Goal: Navigation & Orientation: Find specific page/section

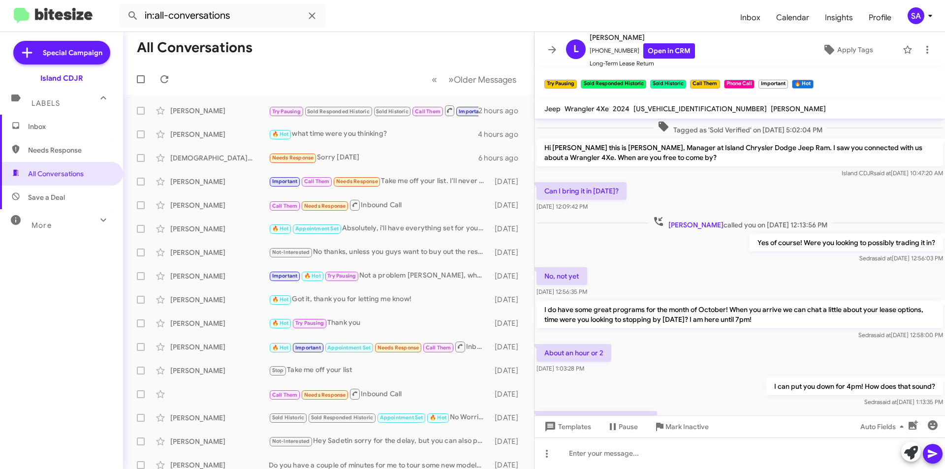
scroll to position [421, 0]
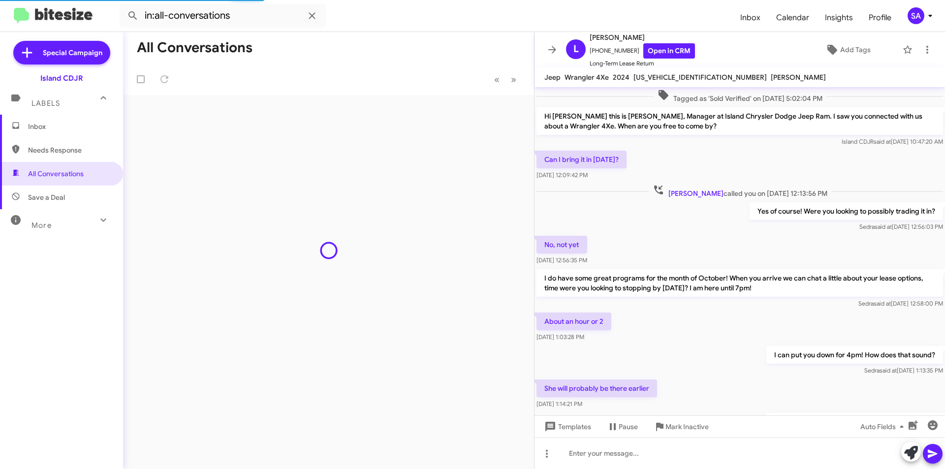
scroll to position [390, 0]
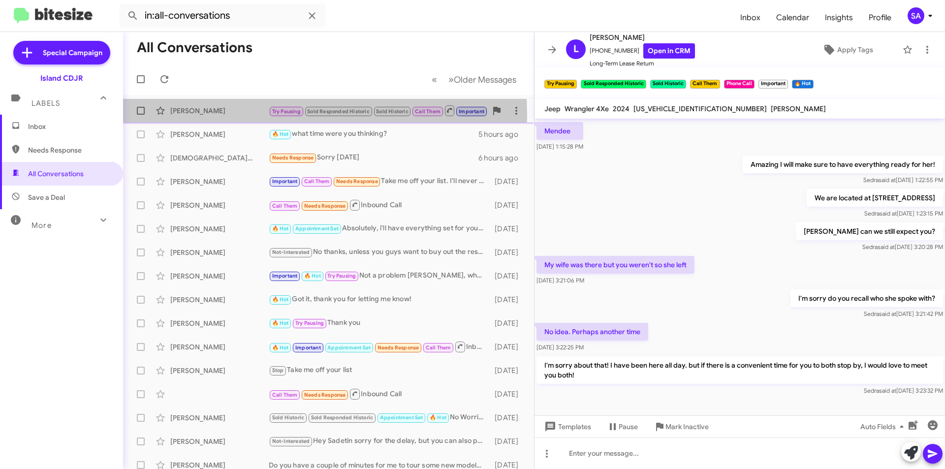
drag, startPoint x: 233, startPoint y: 116, endPoint x: 228, endPoint y: 114, distance: 5.8
click at [230, 115] on div "Luigi Kapaj Try Pausing Sold Responded Historic Sold Historic Call Them Importa…" at bounding box center [328, 111] width 395 height 20
click at [228, 114] on div "[PERSON_NAME]" at bounding box center [219, 111] width 98 height 10
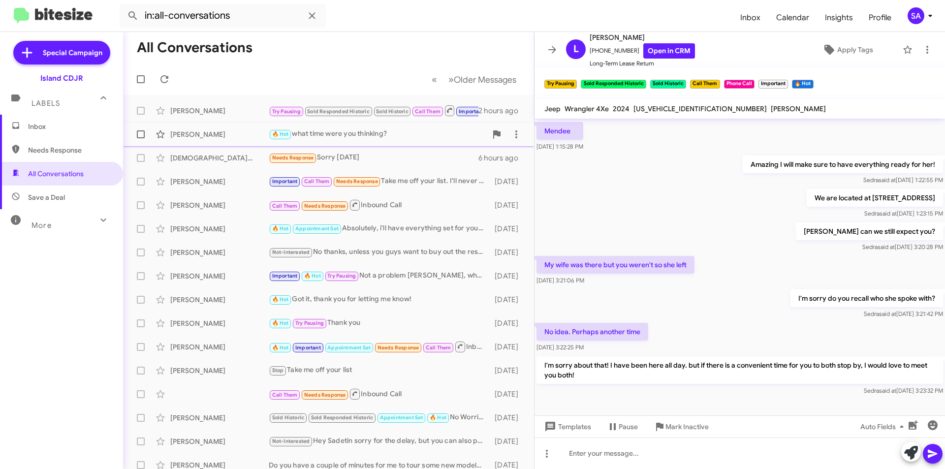
click at [212, 128] on div "Jasiel Mohammed 🔥 Hot what time were you thinking? 5 hours ago" at bounding box center [328, 135] width 395 height 20
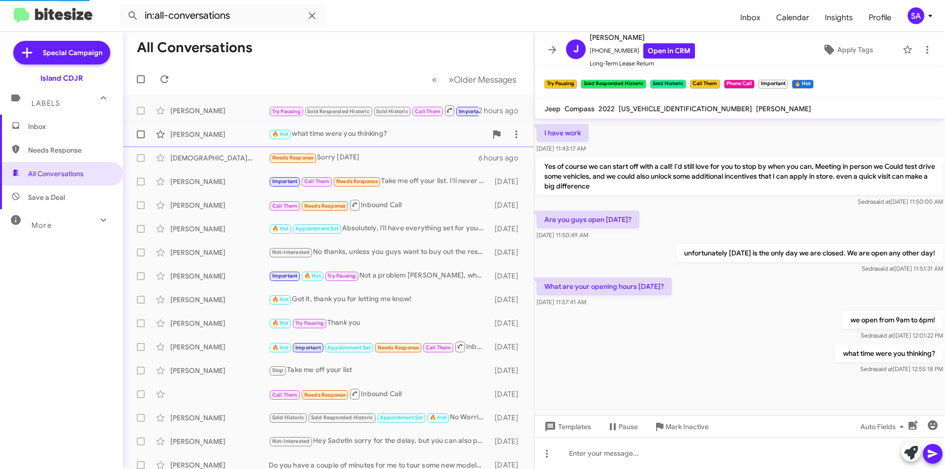
scroll to position [686, 0]
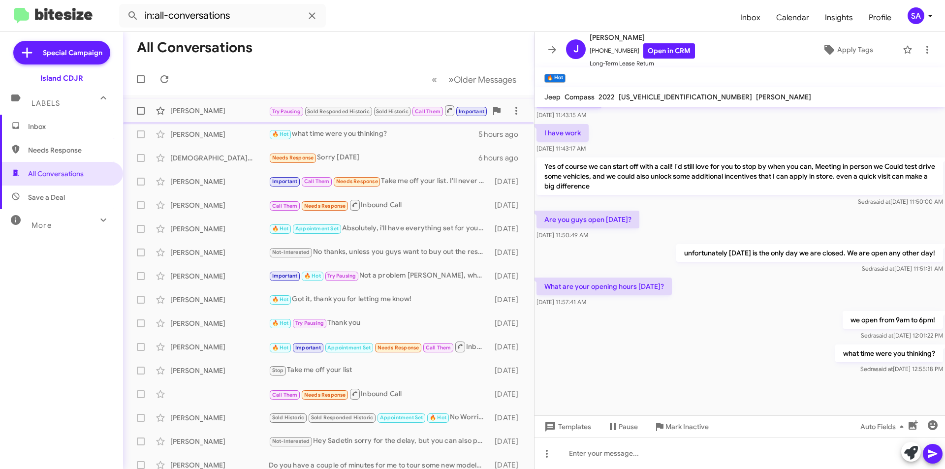
click at [209, 101] on div "Luigi Kapaj Try Pausing Sold Responded Historic Sold Historic Call Them Importa…" at bounding box center [328, 111] width 395 height 20
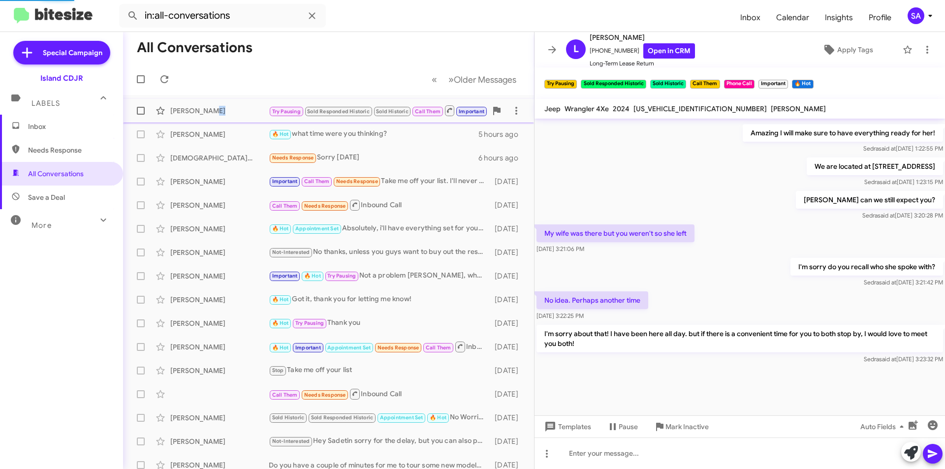
scroll to position [421, 0]
click at [64, 198] on span "Save a Deal" at bounding box center [46, 198] width 37 height 10
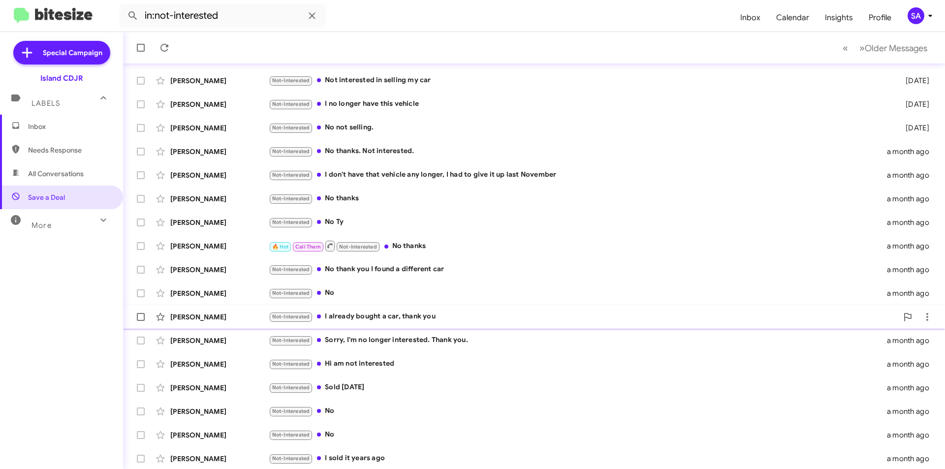
scroll to position [102, 0]
click at [72, 223] on div "More" at bounding box center [52, 221] width 88 height 18
click at [77, 169] on span "All Conversations" at bounding box center [56, 174] width 56 height 10
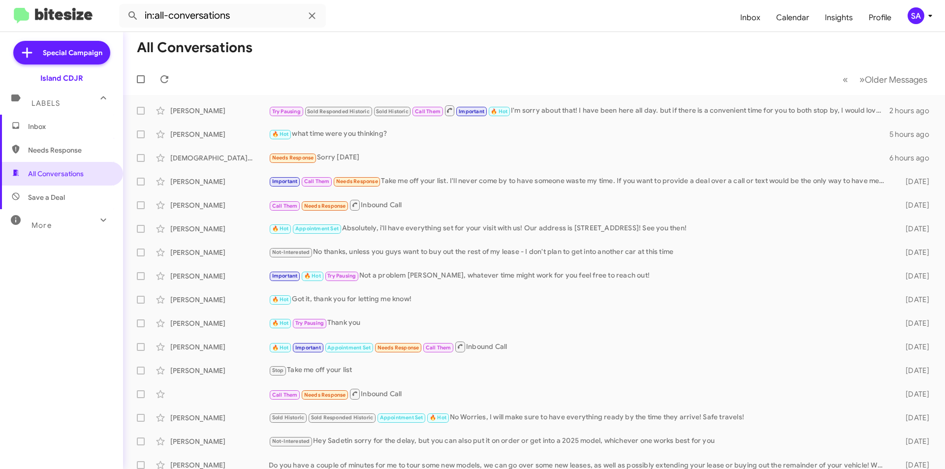
click at [81, 147] on span "Needs Response" at bounding box center [70, 150] width 84 height 10
type input "in:needs-response"
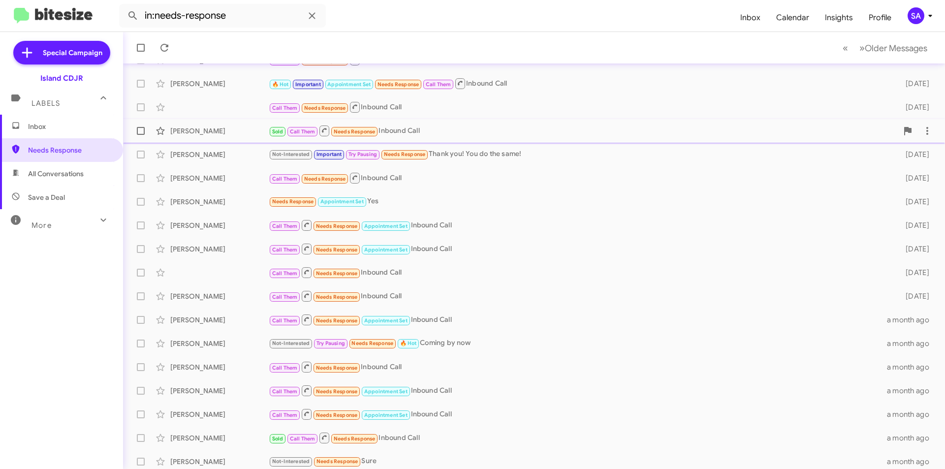
scroll to position [98, 0]
click at [404, 13] on form "in:needs-response" at bounding box center [426, 16] width 614 height 24
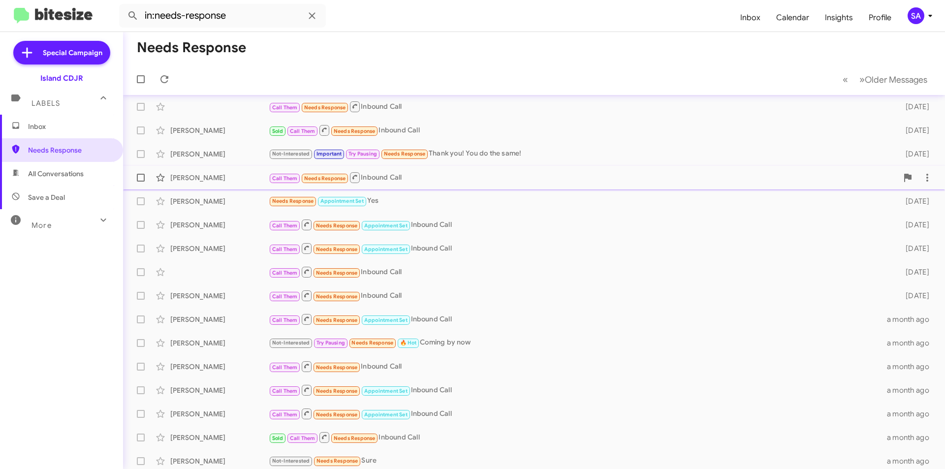
scroll to position [0, 0]
